Goal: Information Seeking & Learning: Understand process/instructions

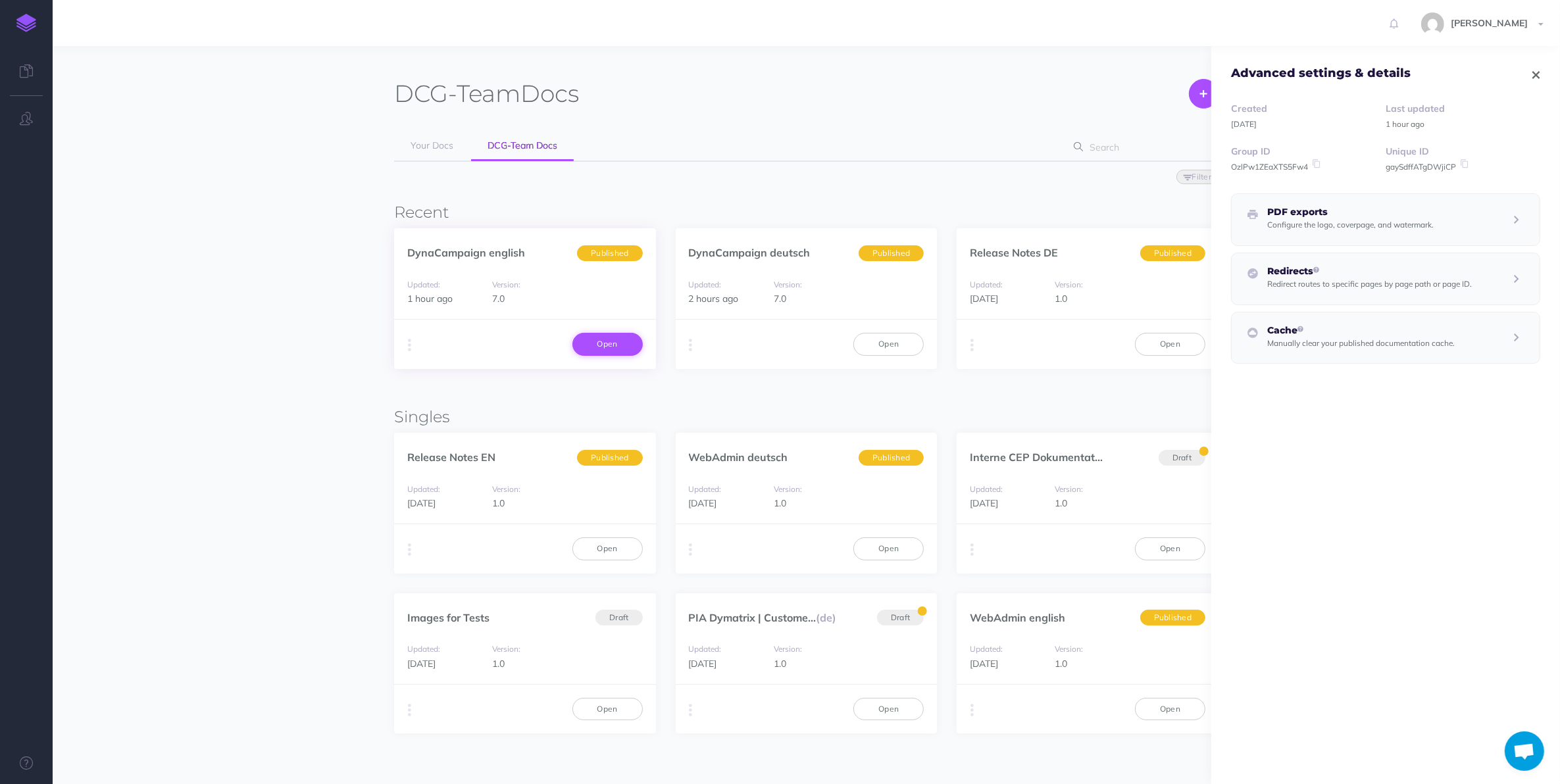
click at [608, 338] on link "Open" at bounding box center [608, 344] width 71 height 23
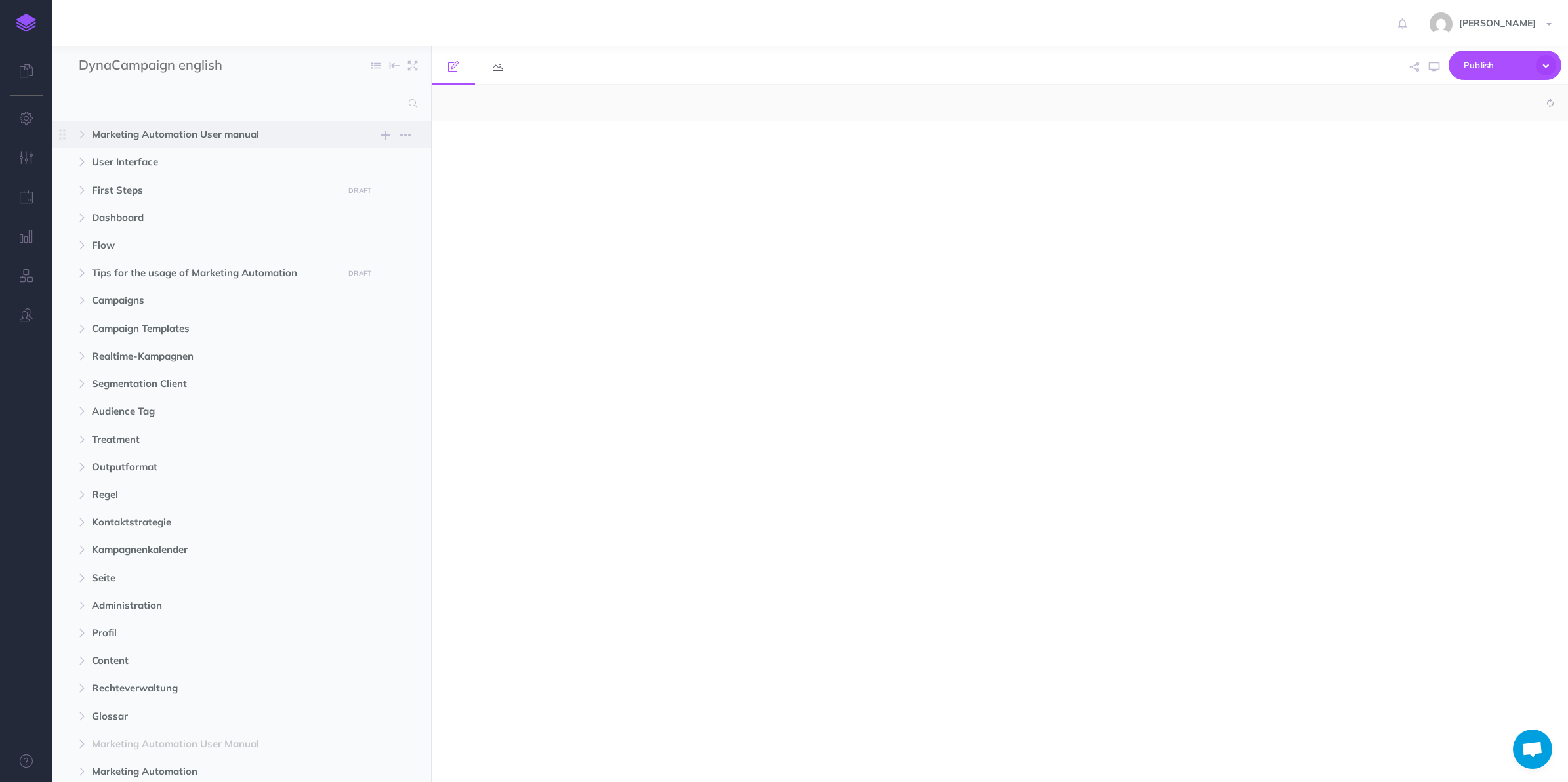
click at [200, 129] on span "Marketing Automation User manual" at bounding box center [214, 135] width 244 height 16
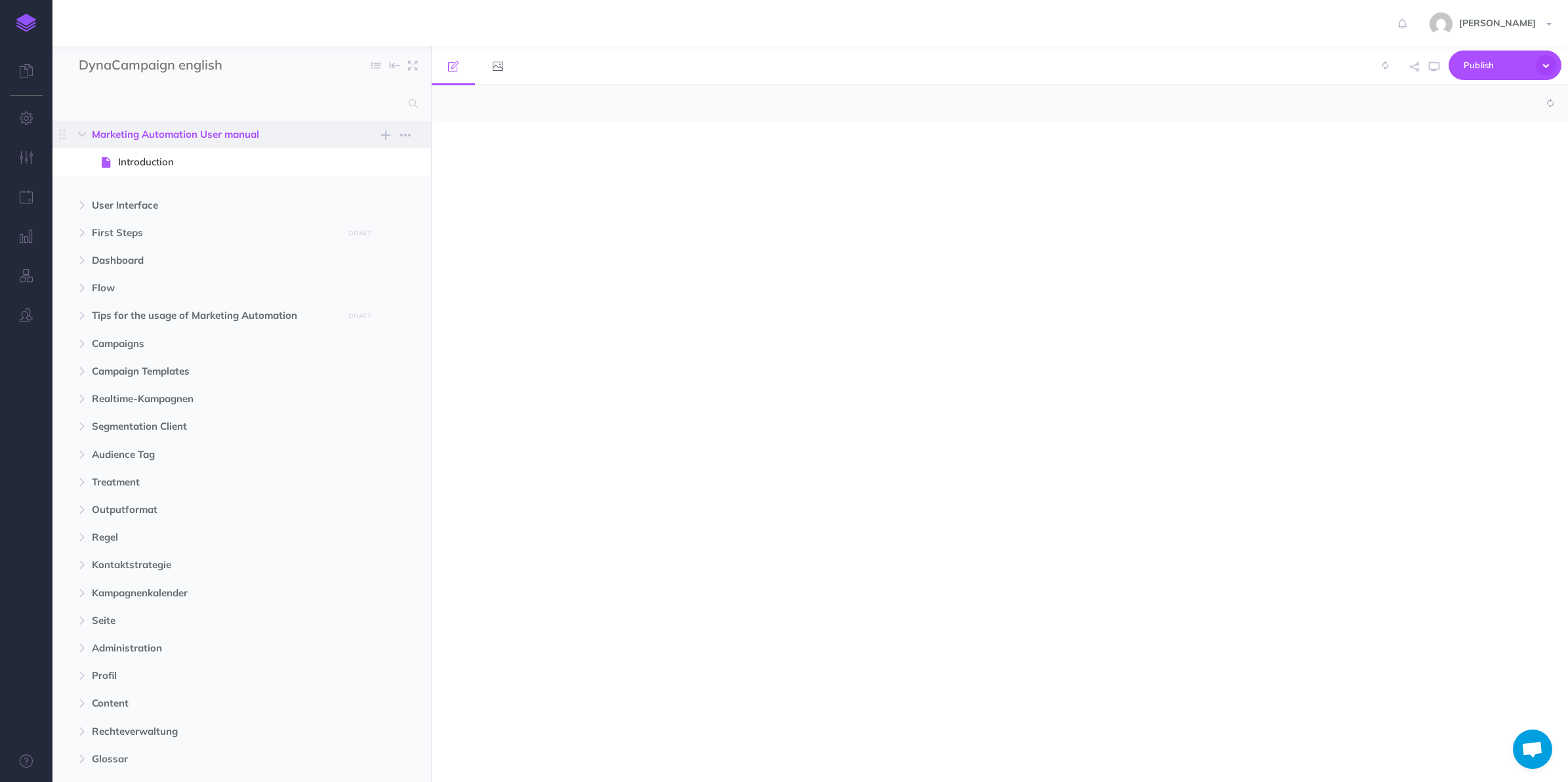
select select "null"
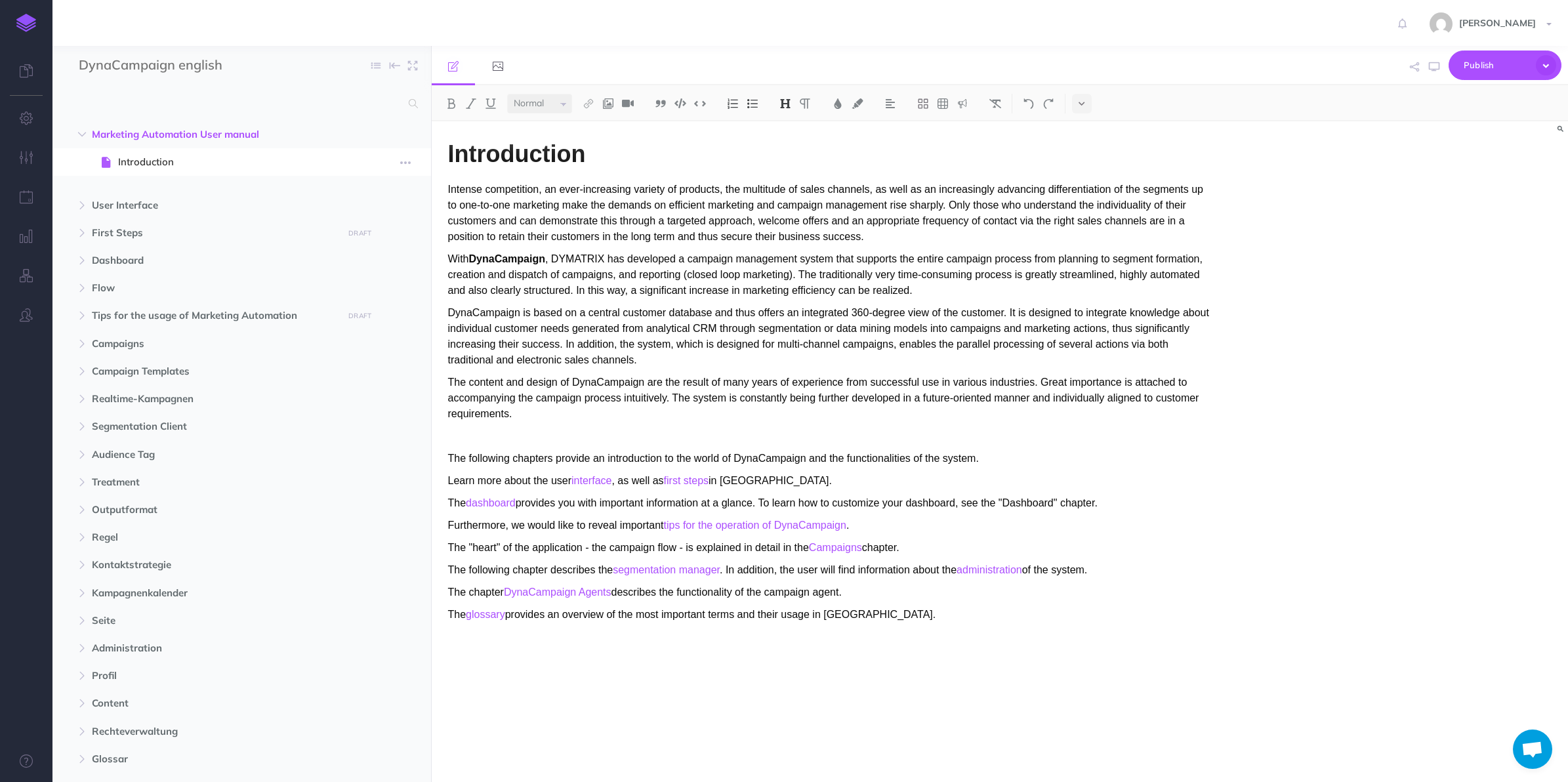
click at [143, 150] on span at bounding box center [241, 162] width 379 height 28
click at [618, 156] on h1 "Introduction" at bounding box center [829, 154] width 763 height 26
